Goal: Find contact information: Find contact information

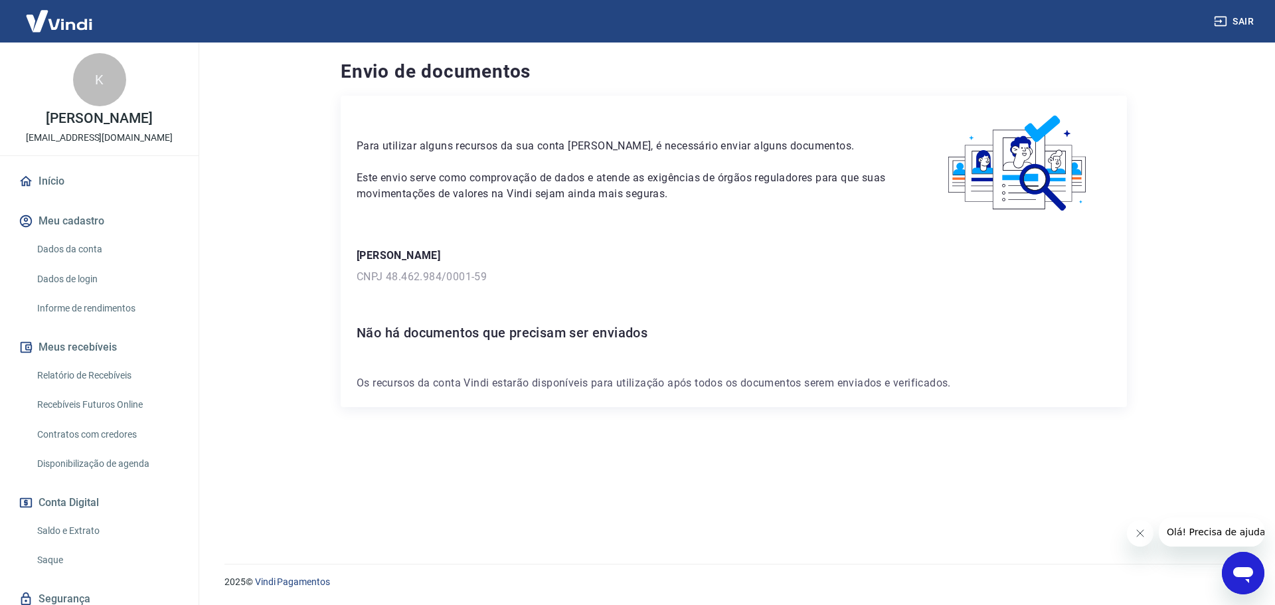
click at [65, 183] on link "Início" at bounding box center [99, 181] width 167 height 29
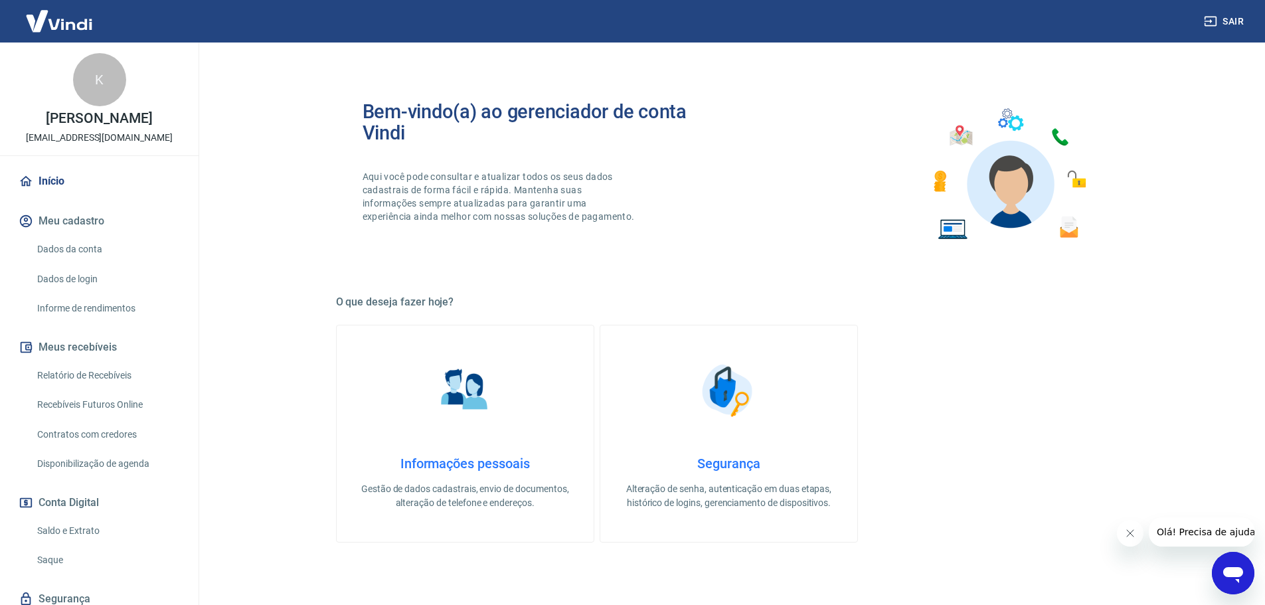
drag, startPoint x: 23, startPoint y: 137, endPoint x: 174, endPoint y: 144, distance: 150.9
click at [174, 144] on div "K Karina Knop financeiro.01@sjsdobrasil.com.br" at bounding box center [99, 99] width 199 height 113
copy p "financeiro.01@sjsdobrasil.com.br"
